Goal: Information Seeking & Learning: Learn about a topic

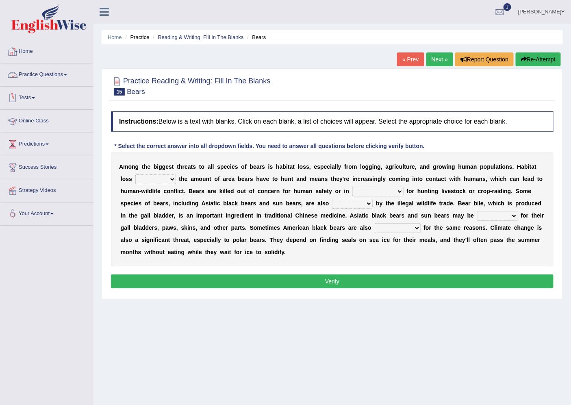
click at [34, 67] on link "Practice Questions" at bounding box center [46, 73] width 93 height 20
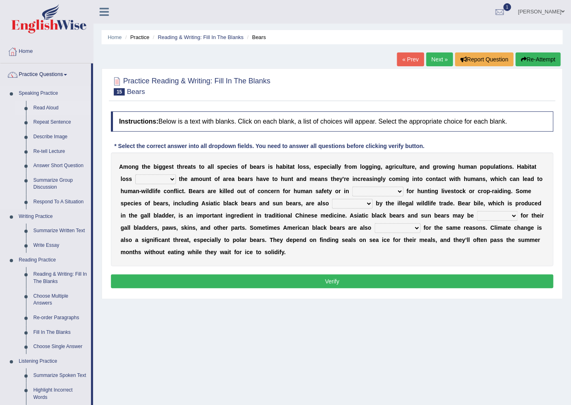
click at [32, 107] on link "Read Aloud" at bounding box center [60, 108] width 61 height 15
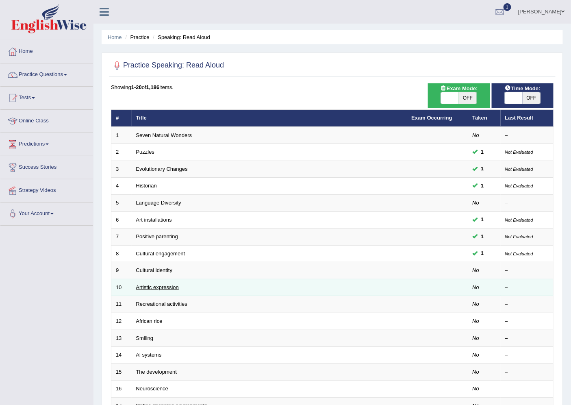
click at [153, 289] on link "Artistic expression" at bounding box center [157, 287] width 43 height 6
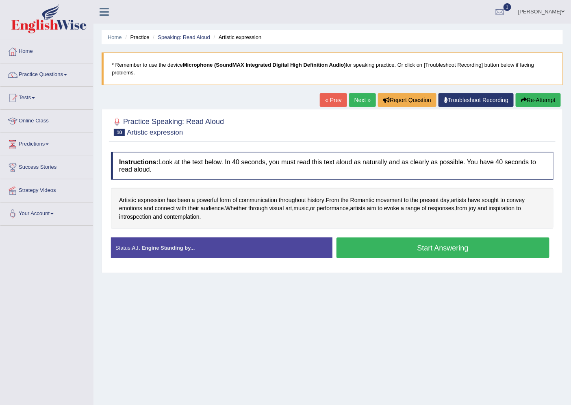
click at [377, 252] on button "Start Answering" at bounding box center [442, 247] width 213 height 21
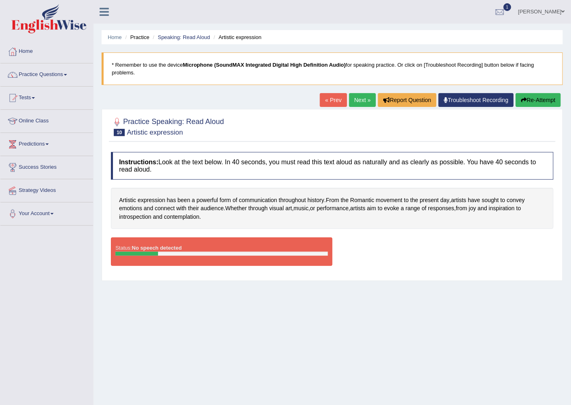
click at [518, 99] on button "Re-Attempt" at bounding box center [538, 100] width 45 height 14
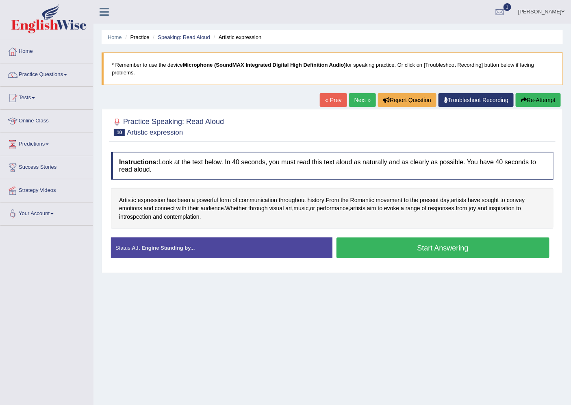
click at [399, 258] on button "Start Answering" at bounding box center [442, 247] width 213 height 21
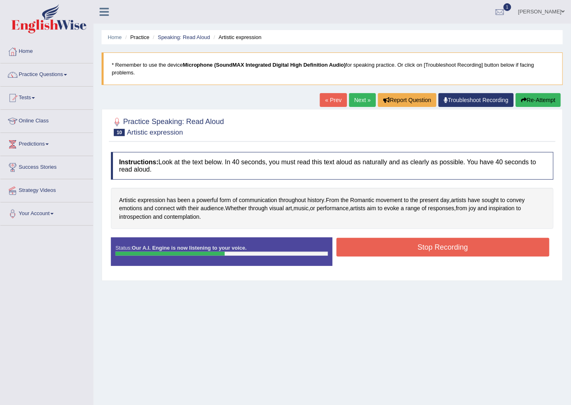
click at [404, 244] on button "Stop Recording" at bounding box center [442, 247] width 213 height 19
